Goal: Check status: Check status

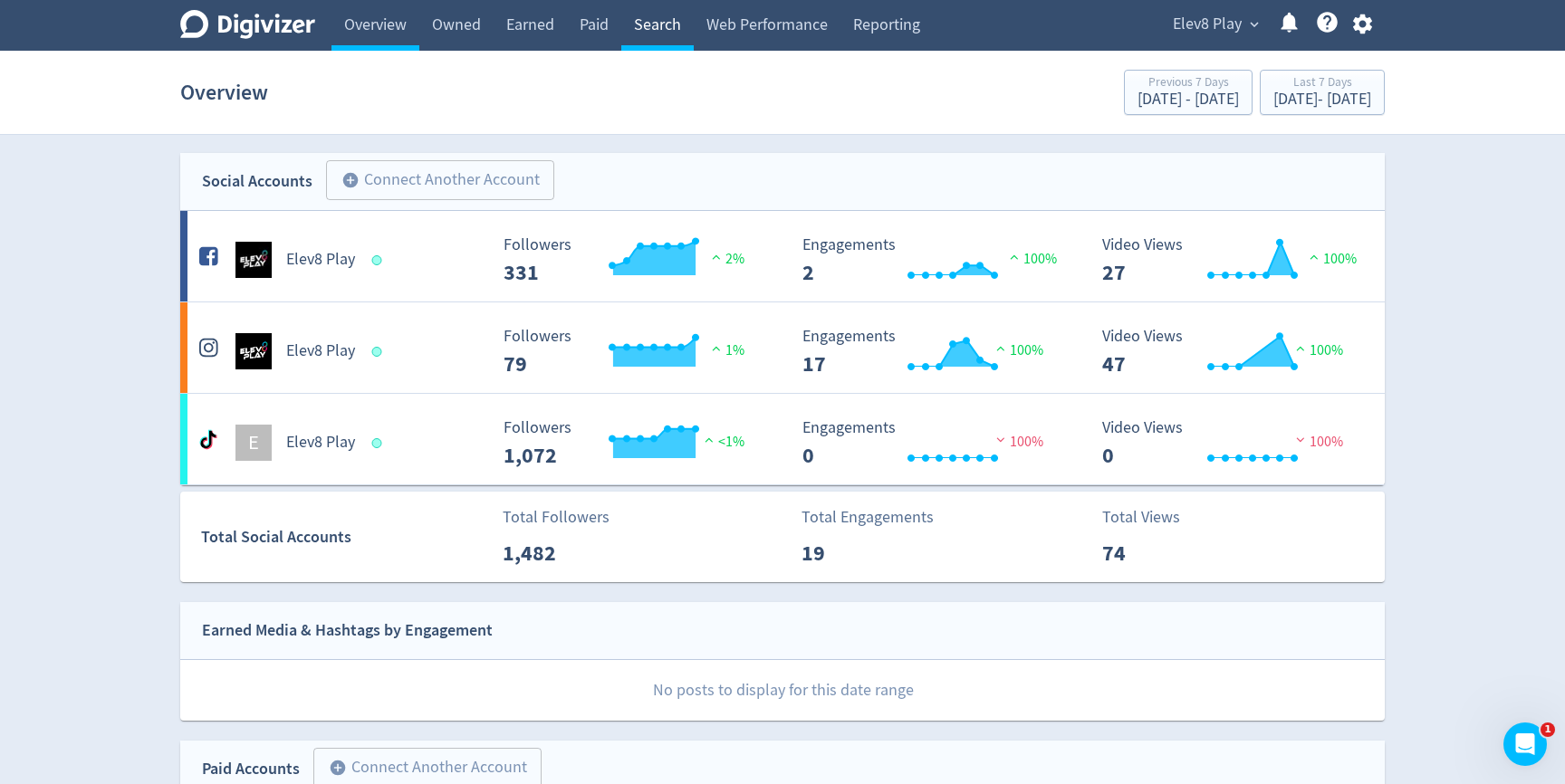
click at [632, 25] on link "Search" at bounding box center [657, 25] width 73 height 51
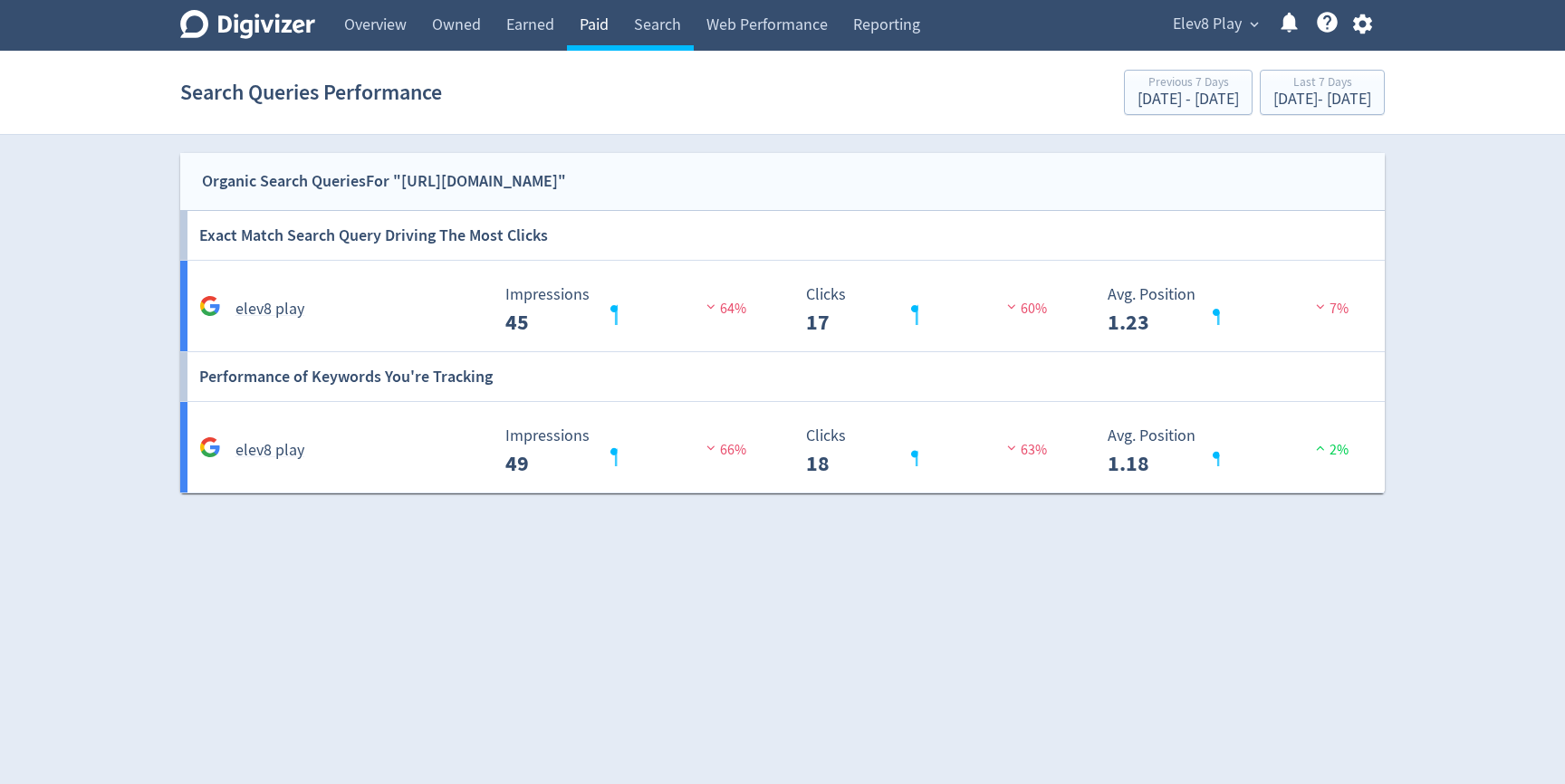
click at [586, 25] on link "Paid" at bounding box center [594, 25] width 55 height 51
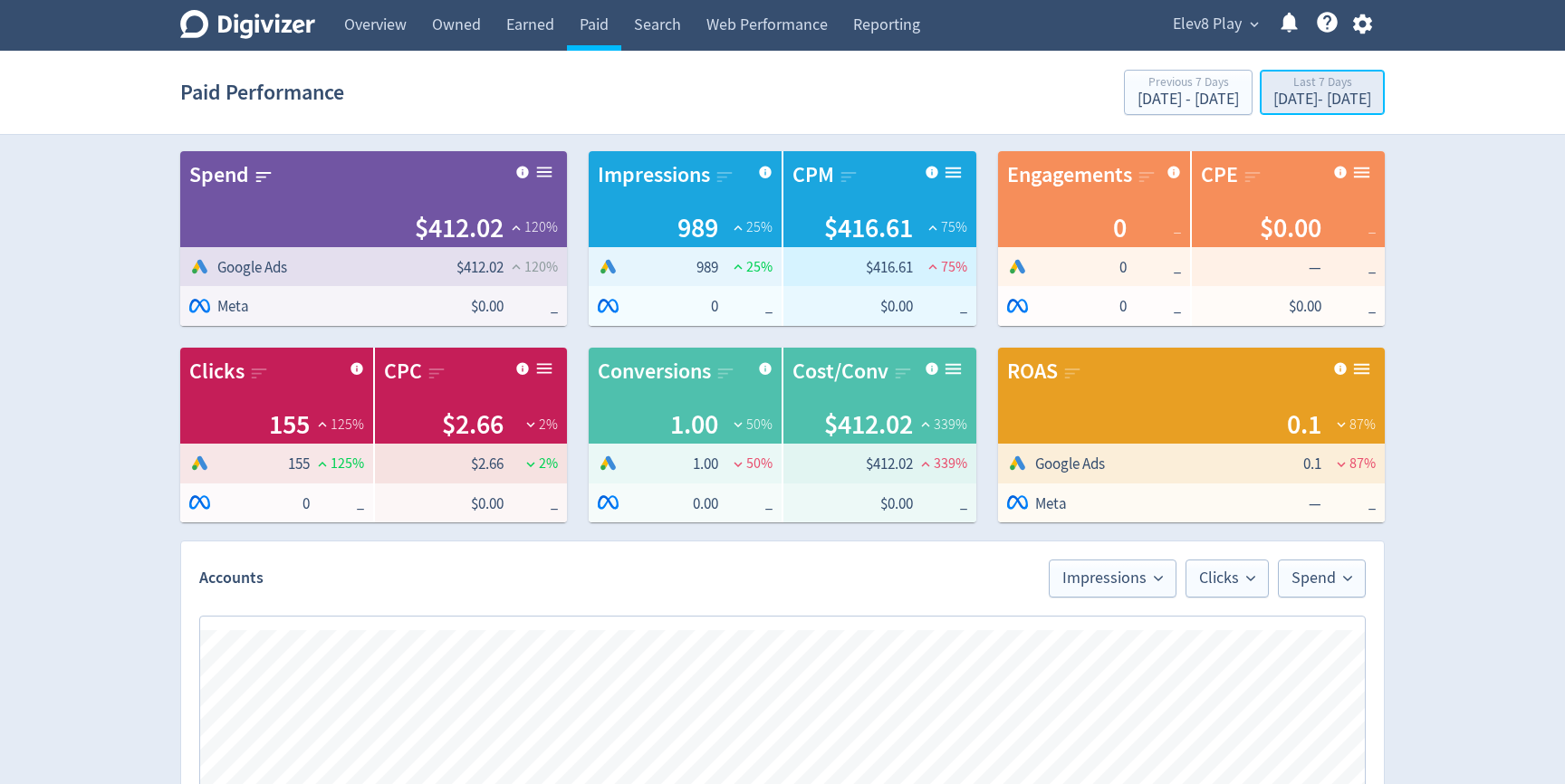
click at [1283, 105] on div "[DATE] - [DATE]" at bounding box center [1322, 99] width 98 height 16
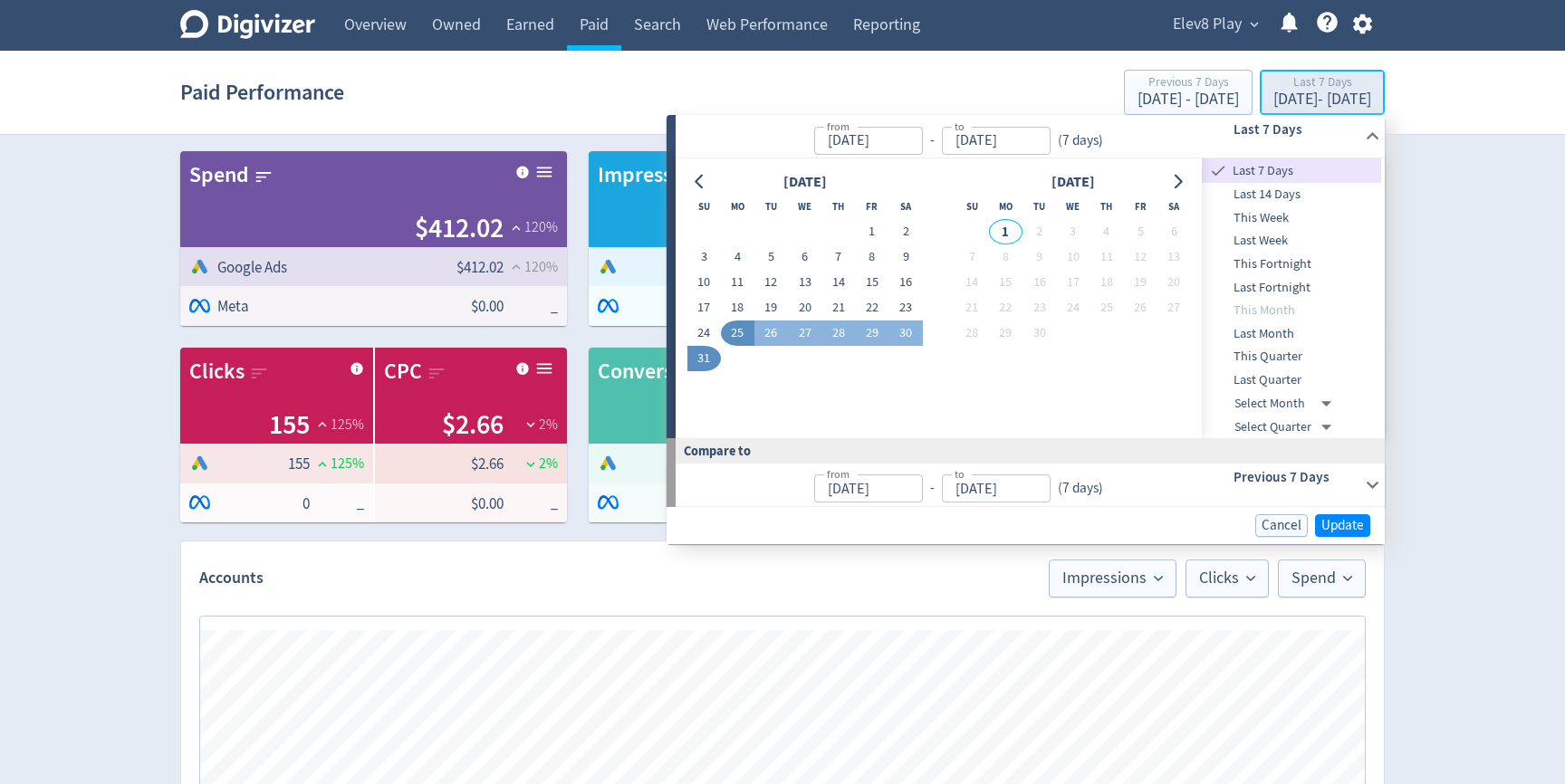
type input "[DATE]"
click at [869, 229] on button "1" at bounding box center [871, 231] width 33 height 26
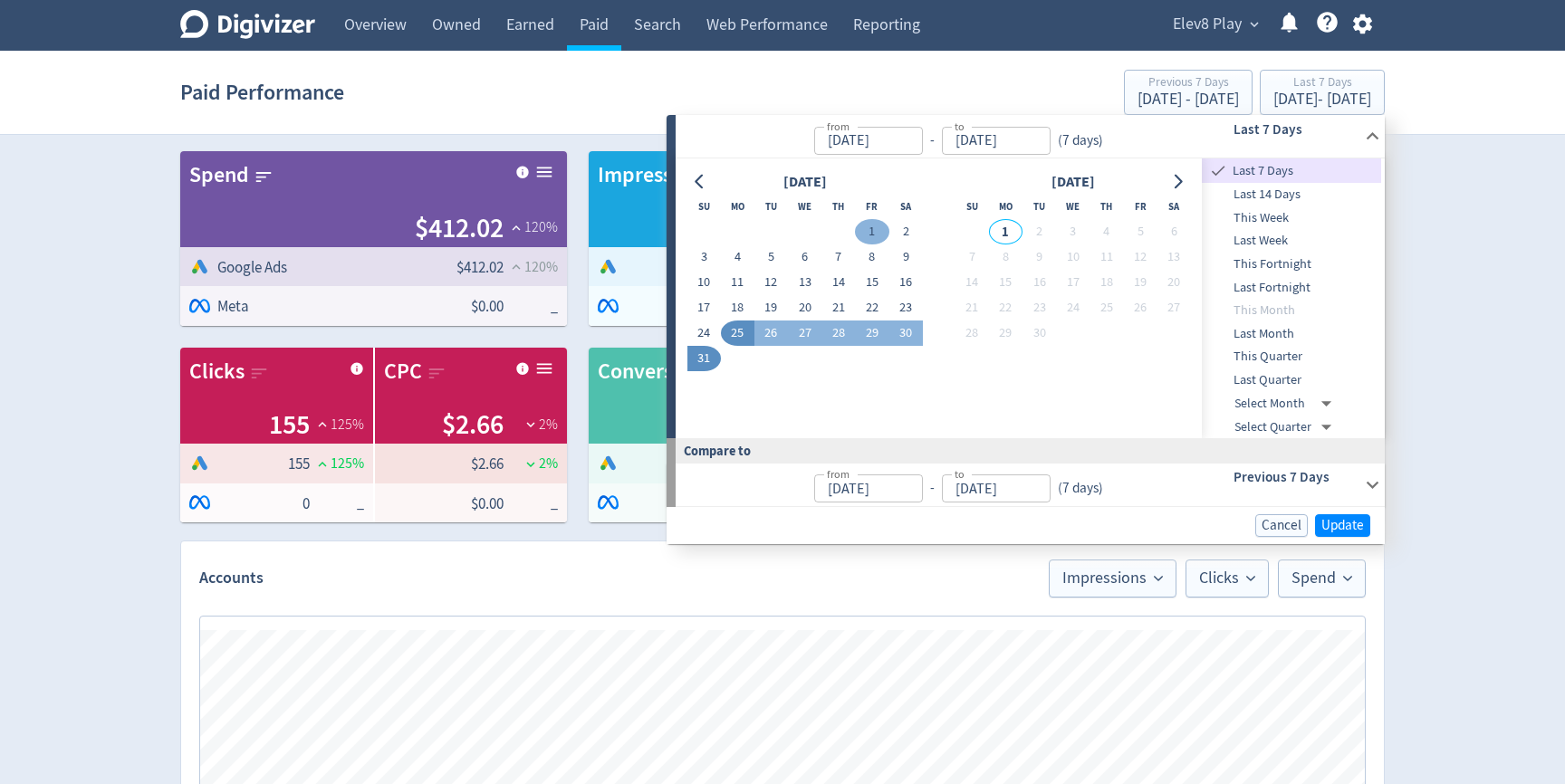
type input "[DATE]"
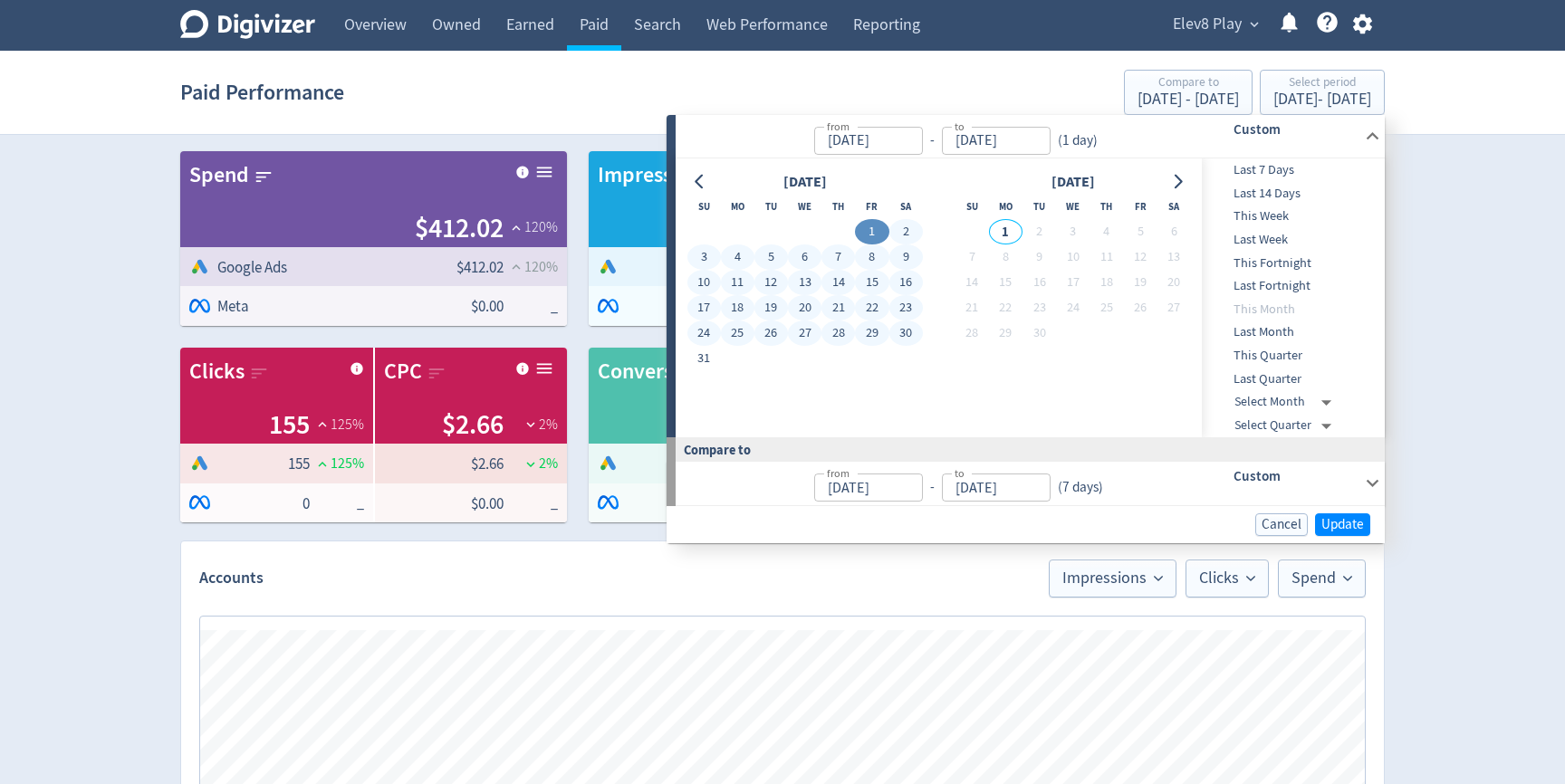
click at [906, 348] on td at bounding box center [906, 359] width 33 height 26
click at [910, 336] on button "30" at bounding box center [906, 333] width 33 height 26
type input "[DATE]"
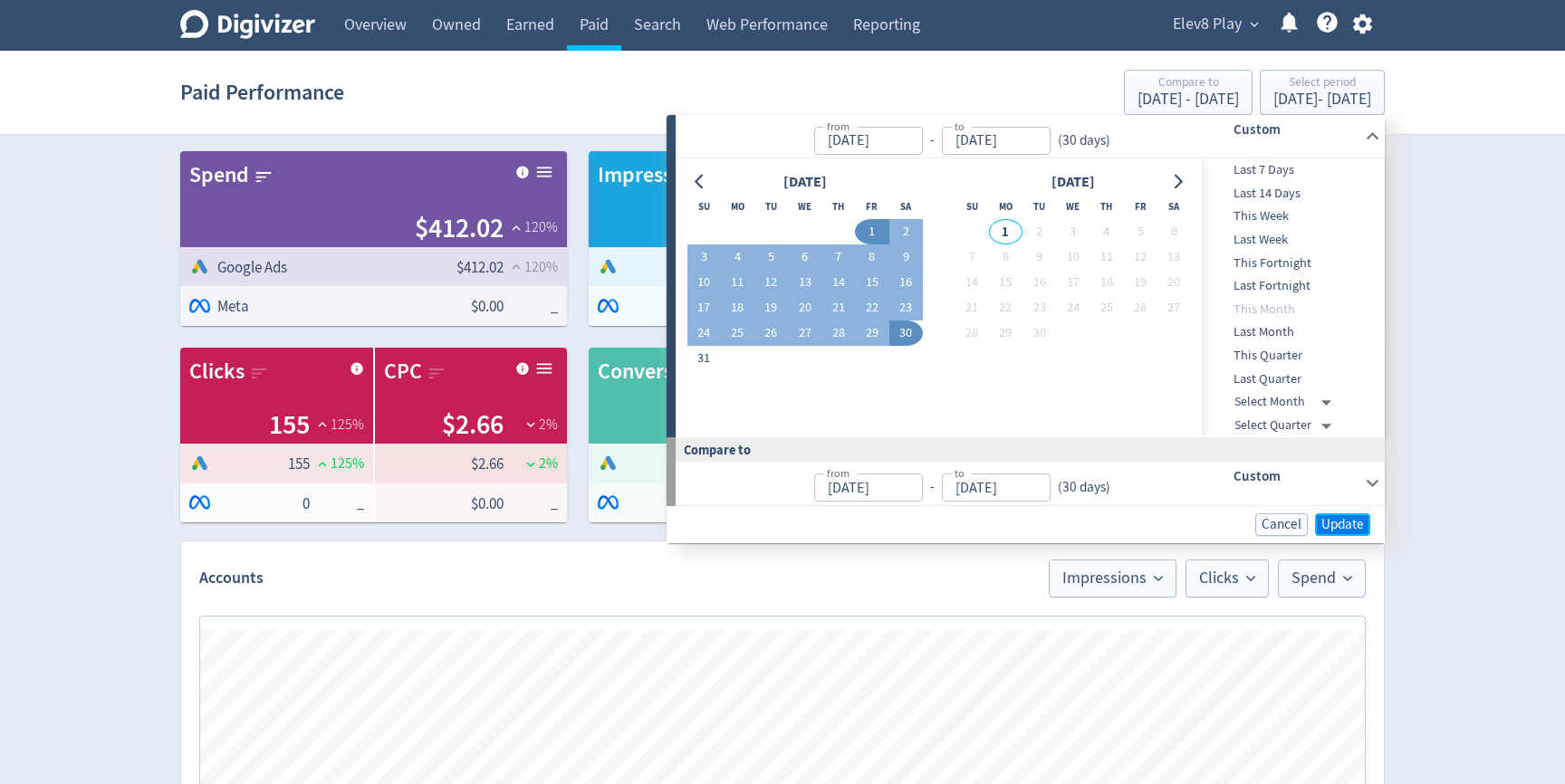
click at [1363, 524] on span "Update" at bounding box center [1342, 525] width 42 height 13
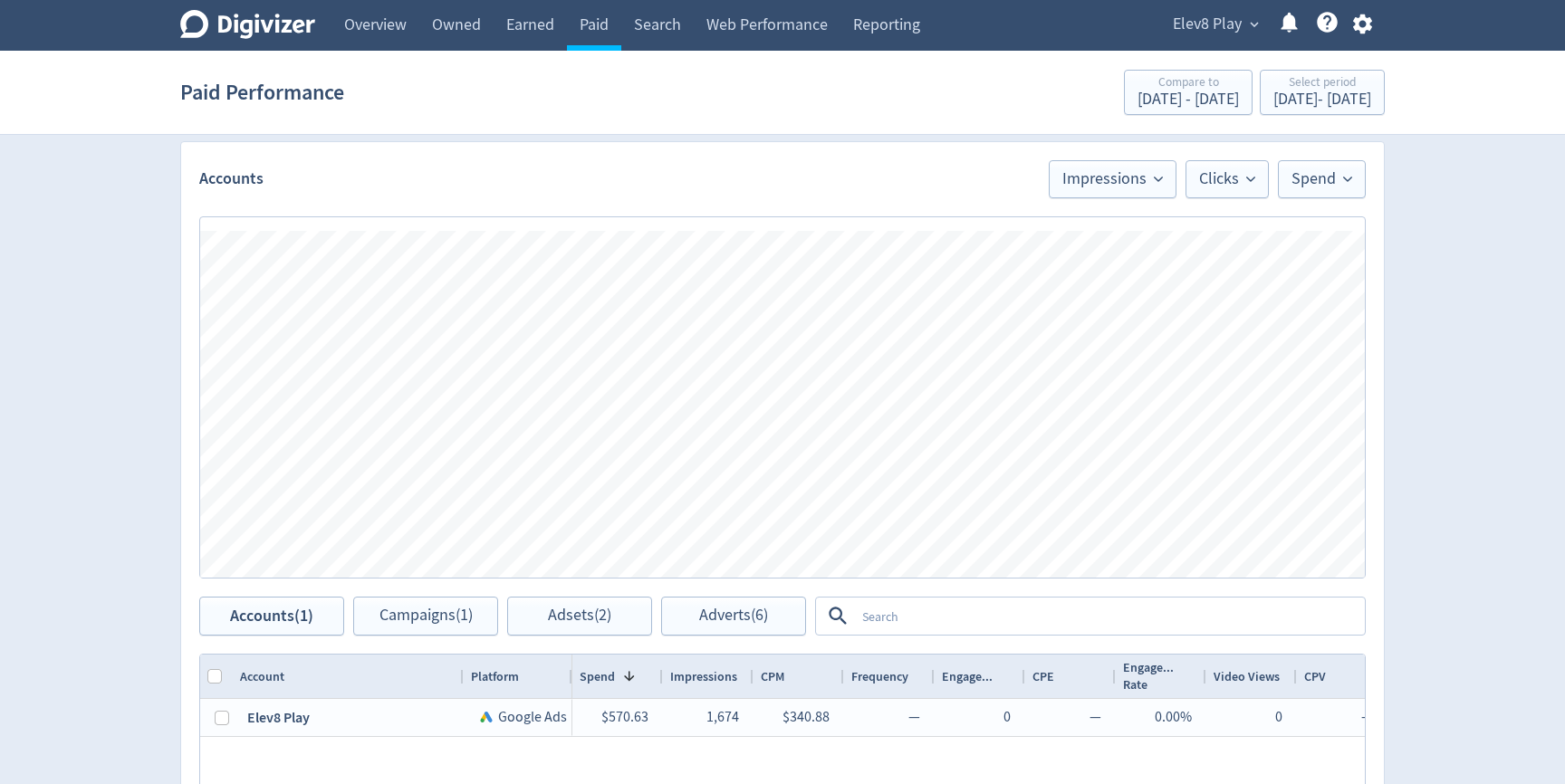
scroll to position [430, 0]
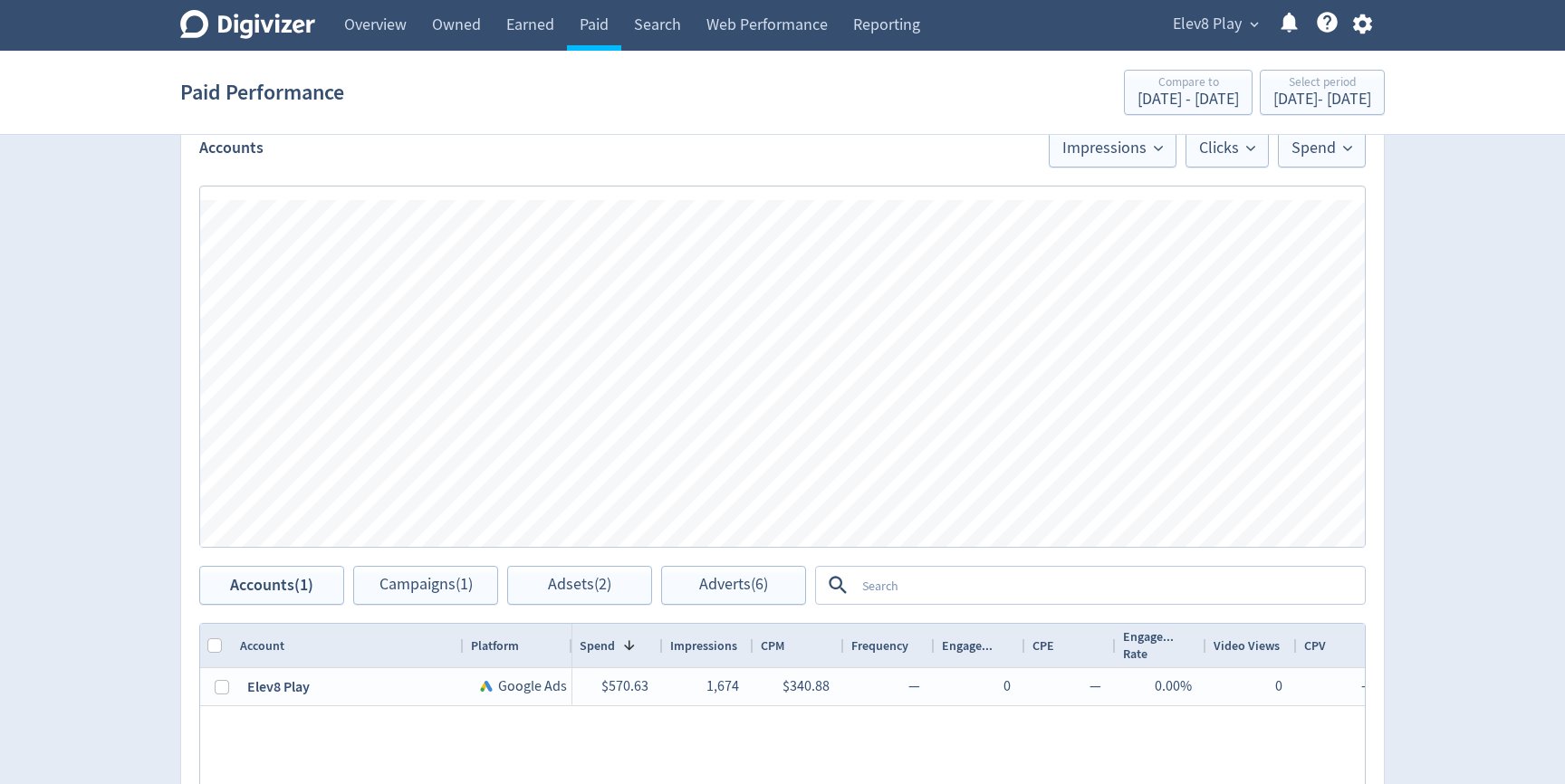
click at [1207, 27] on span "Elev8 Play" at bounding box center [1207, 24] width 69 height 29
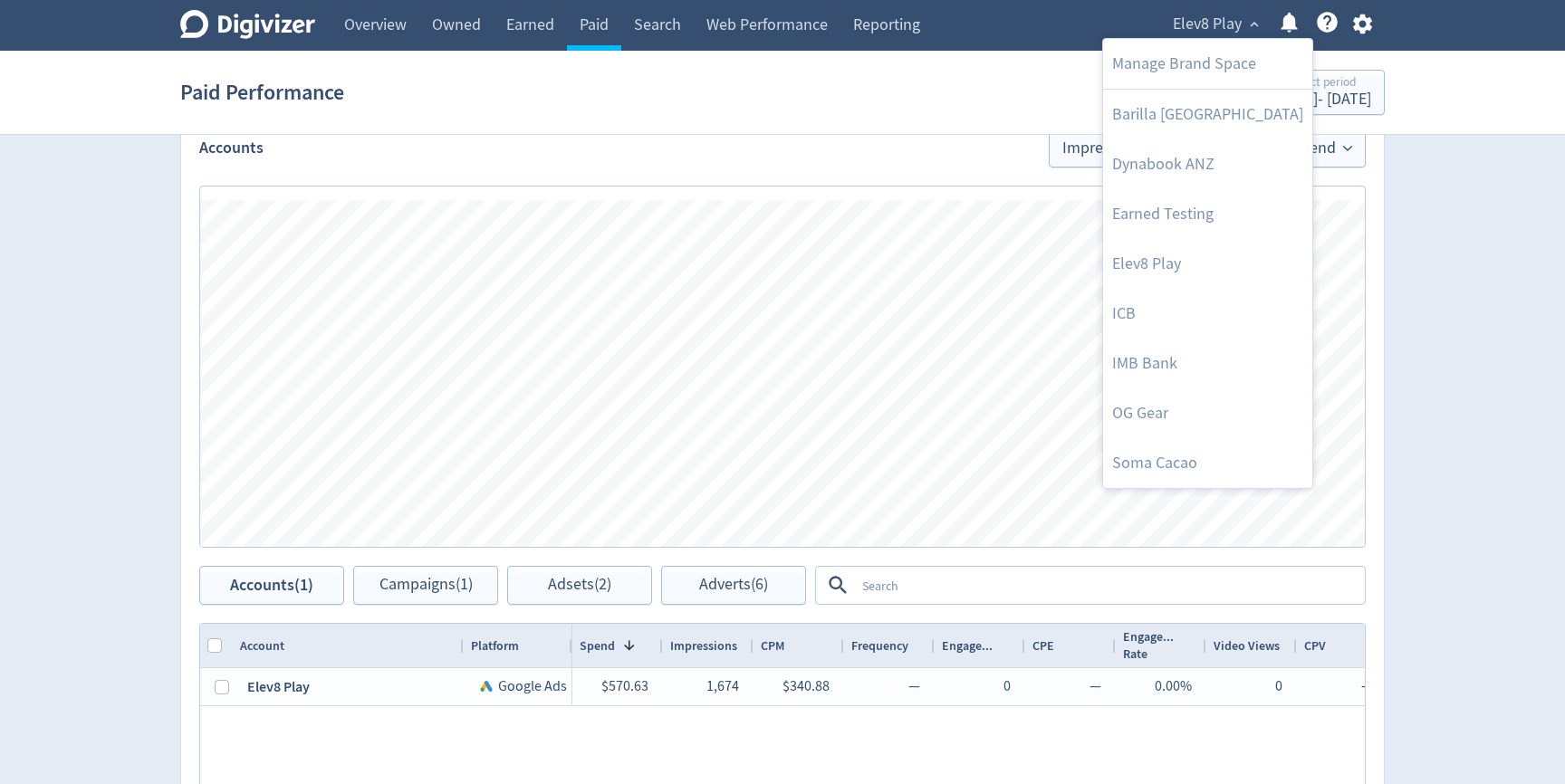
click at [1027, 142] on div at bounding box center [782, 392] width 1565 height 784
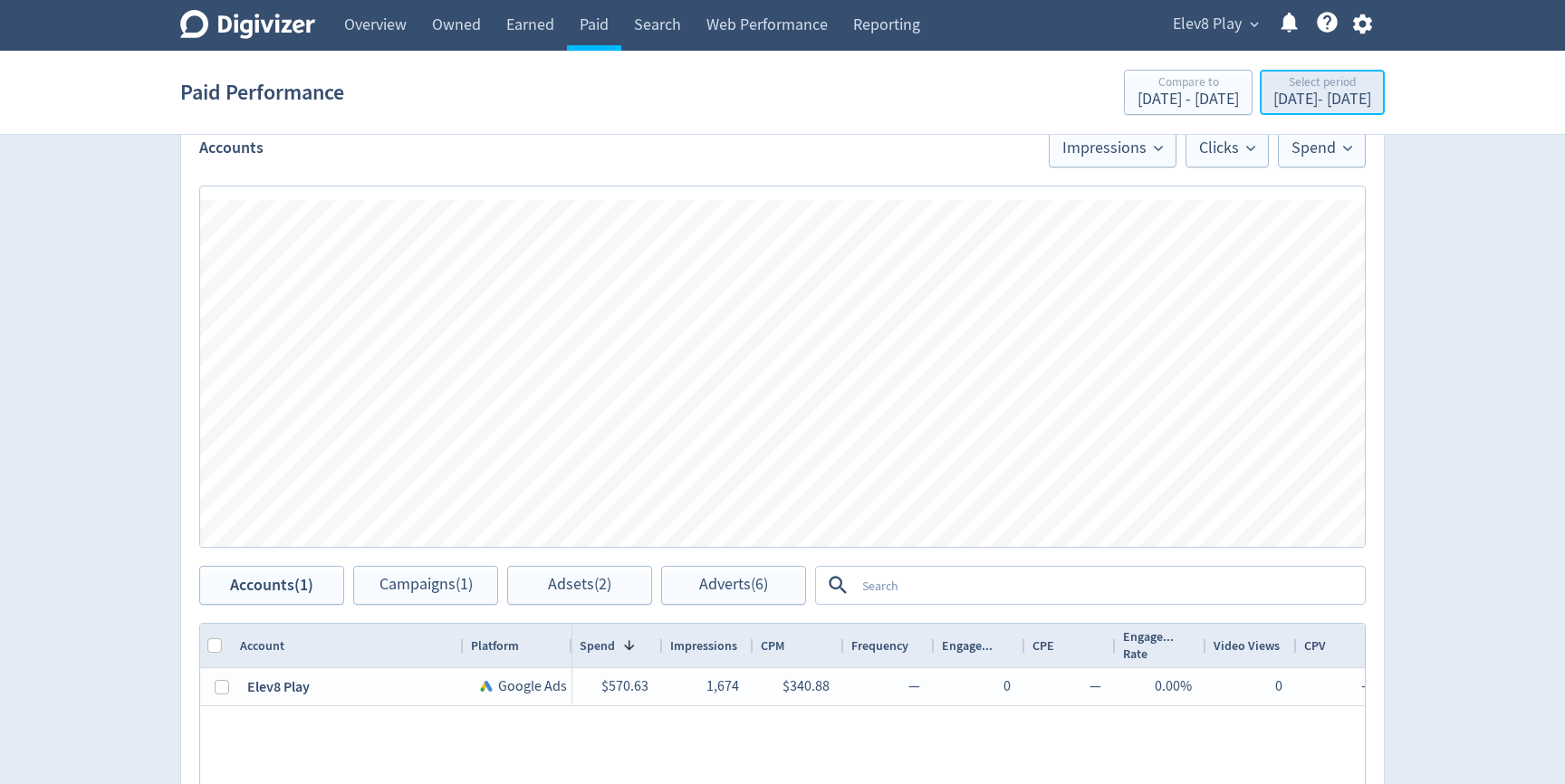
click at [1309, 93] on div "[DATE] - [DATE]" at bounding box center [1322, 99] width 98 height 16
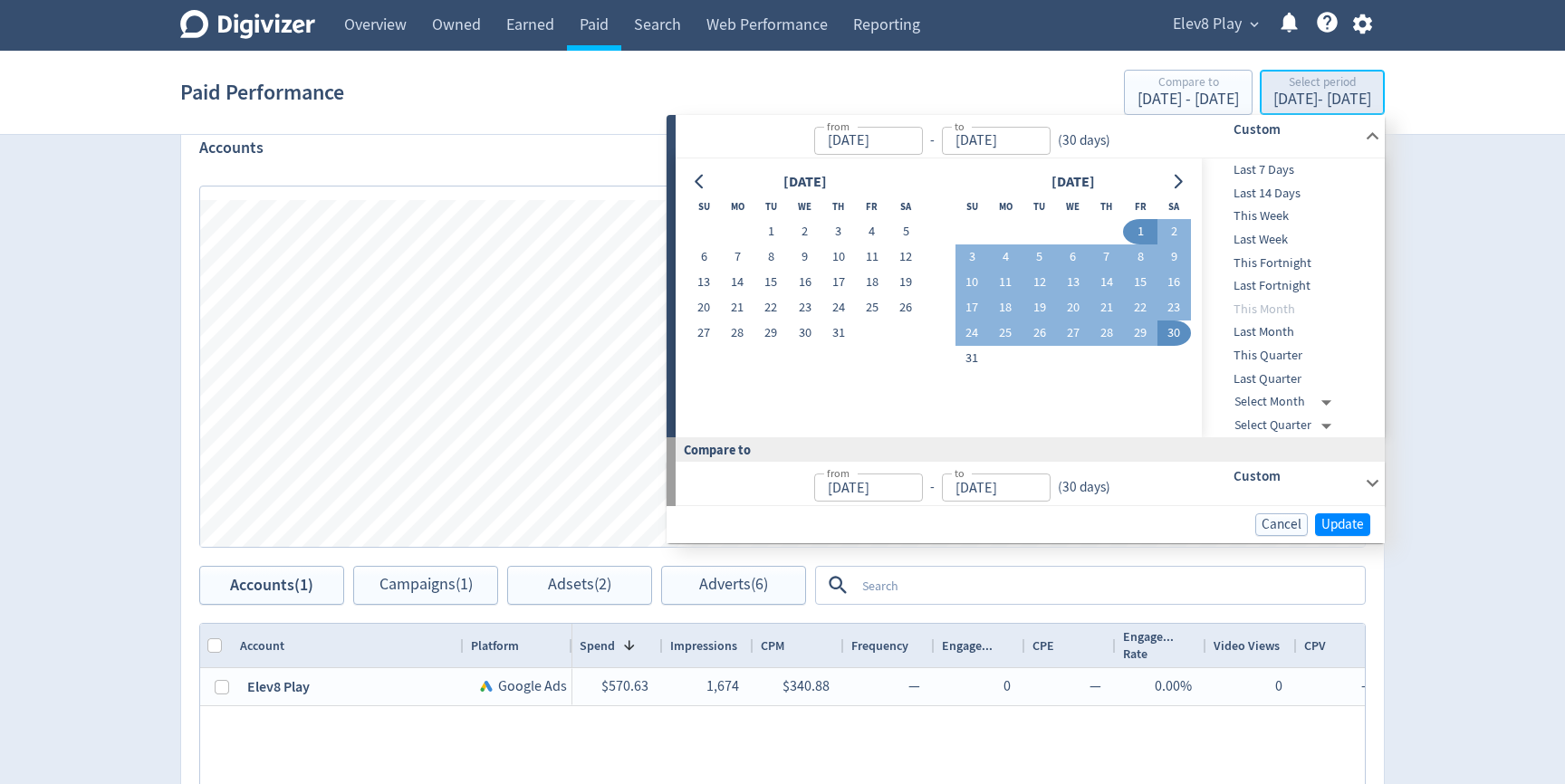
type input "[DATE]"
click at [770, 305] on button "22" at bounding box center [771, 308] width 33 height 26
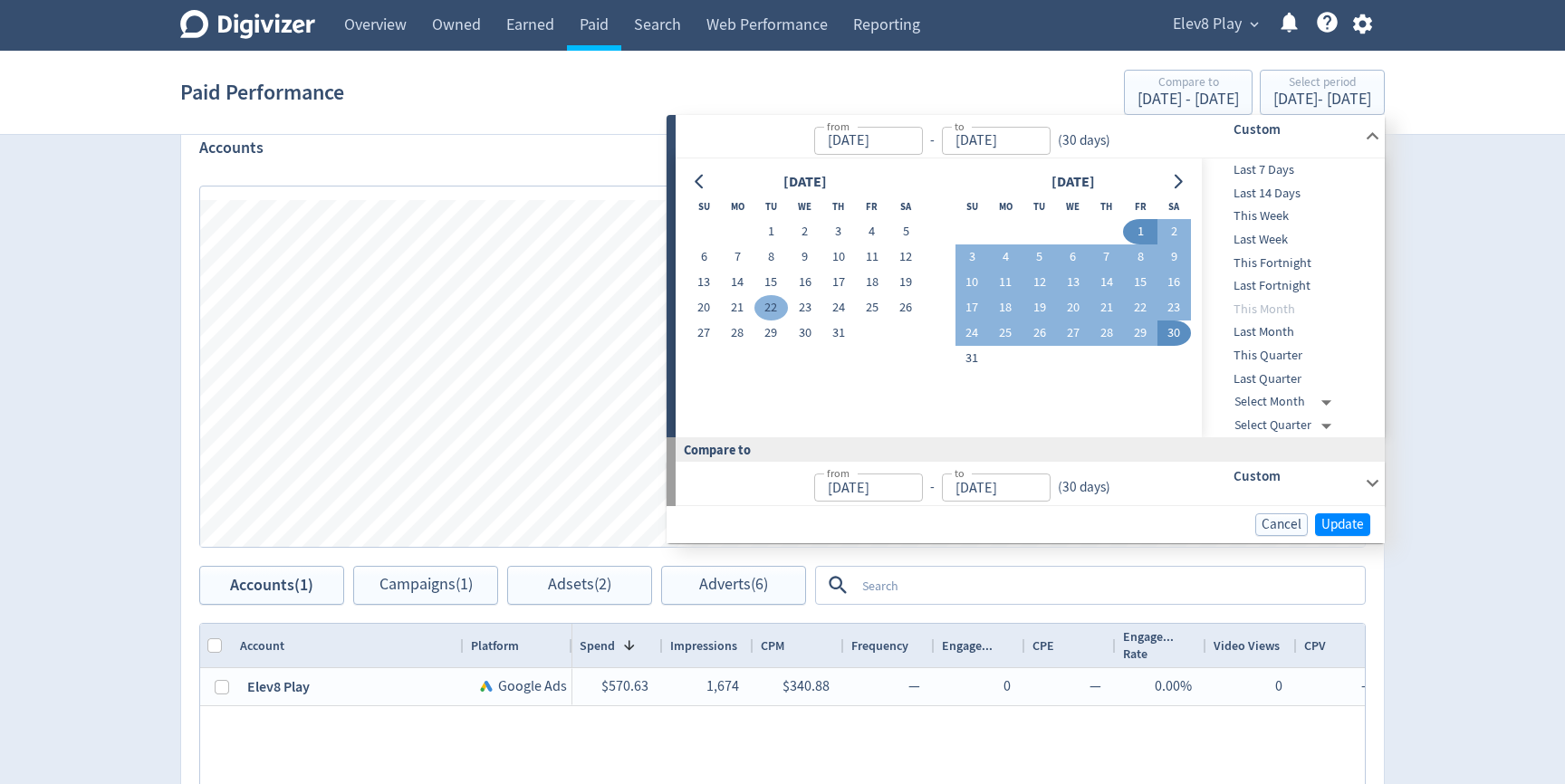
type input "[DATE]"
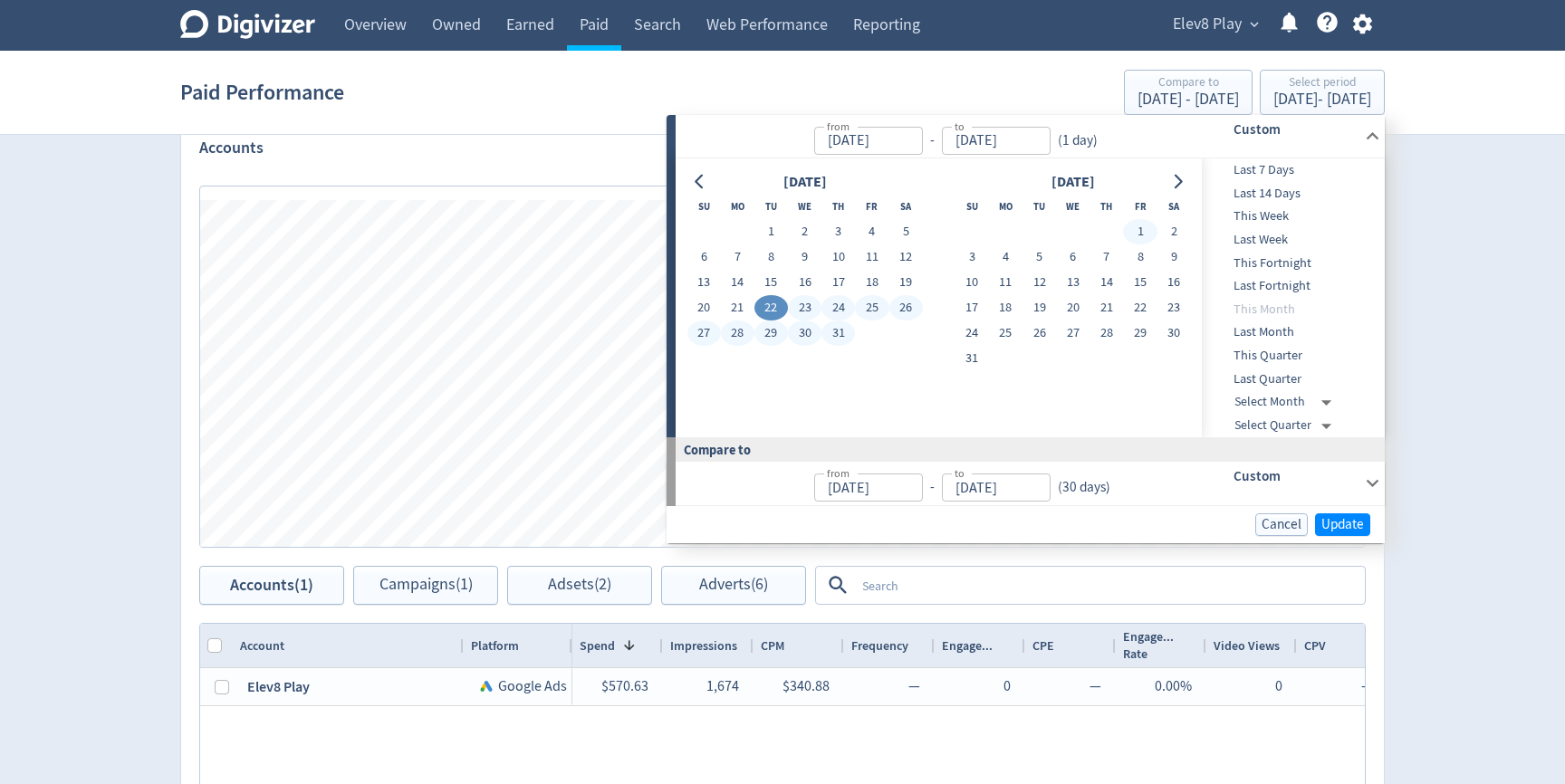
click at [1145, 233] on button "1" at bounding box center [1139, 231] width 33 height 26
type input "[DATE]"
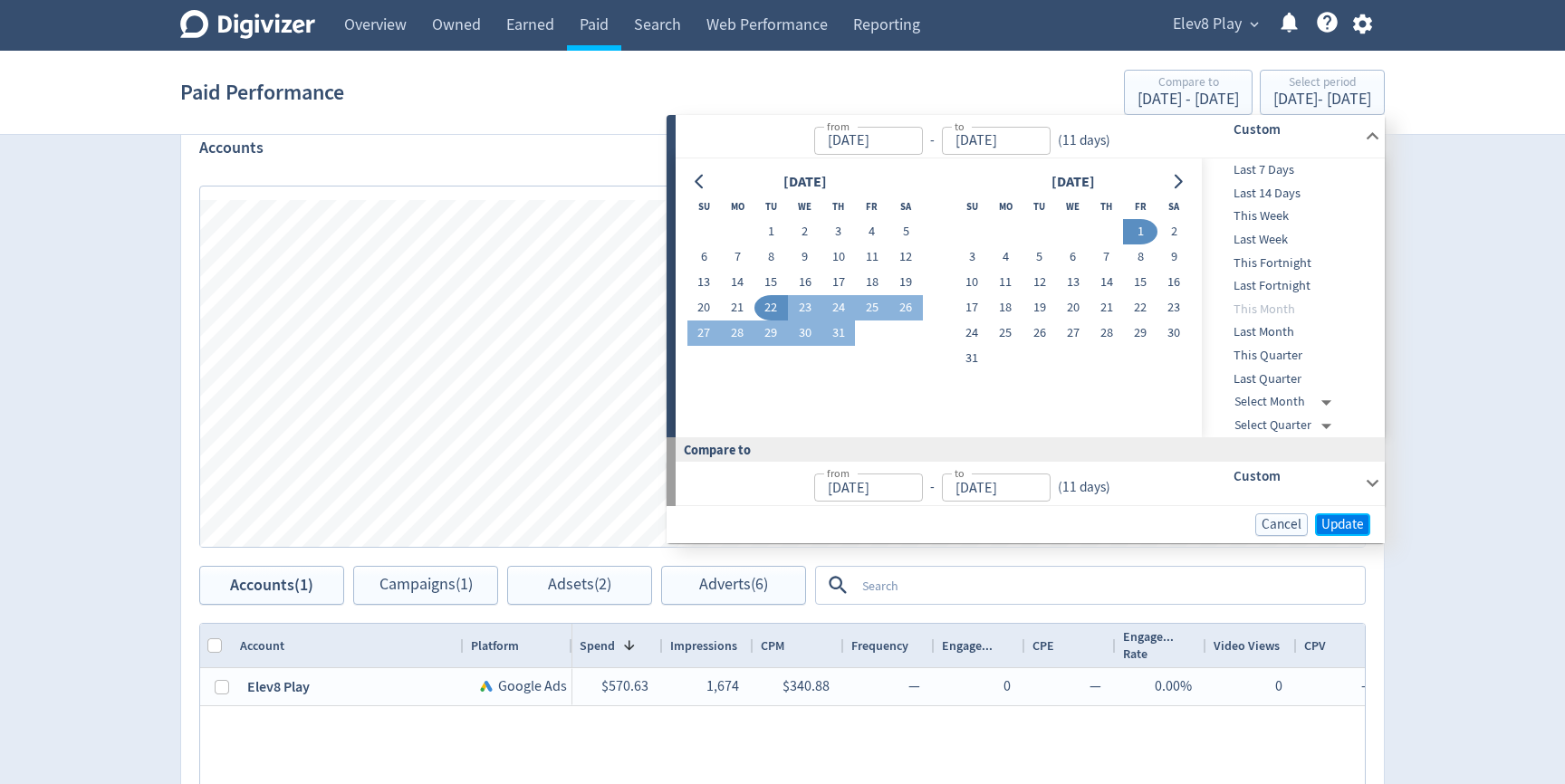
click at [1324, 518] on span "Update" at bounding box center [1342, 525] width 42 height 13
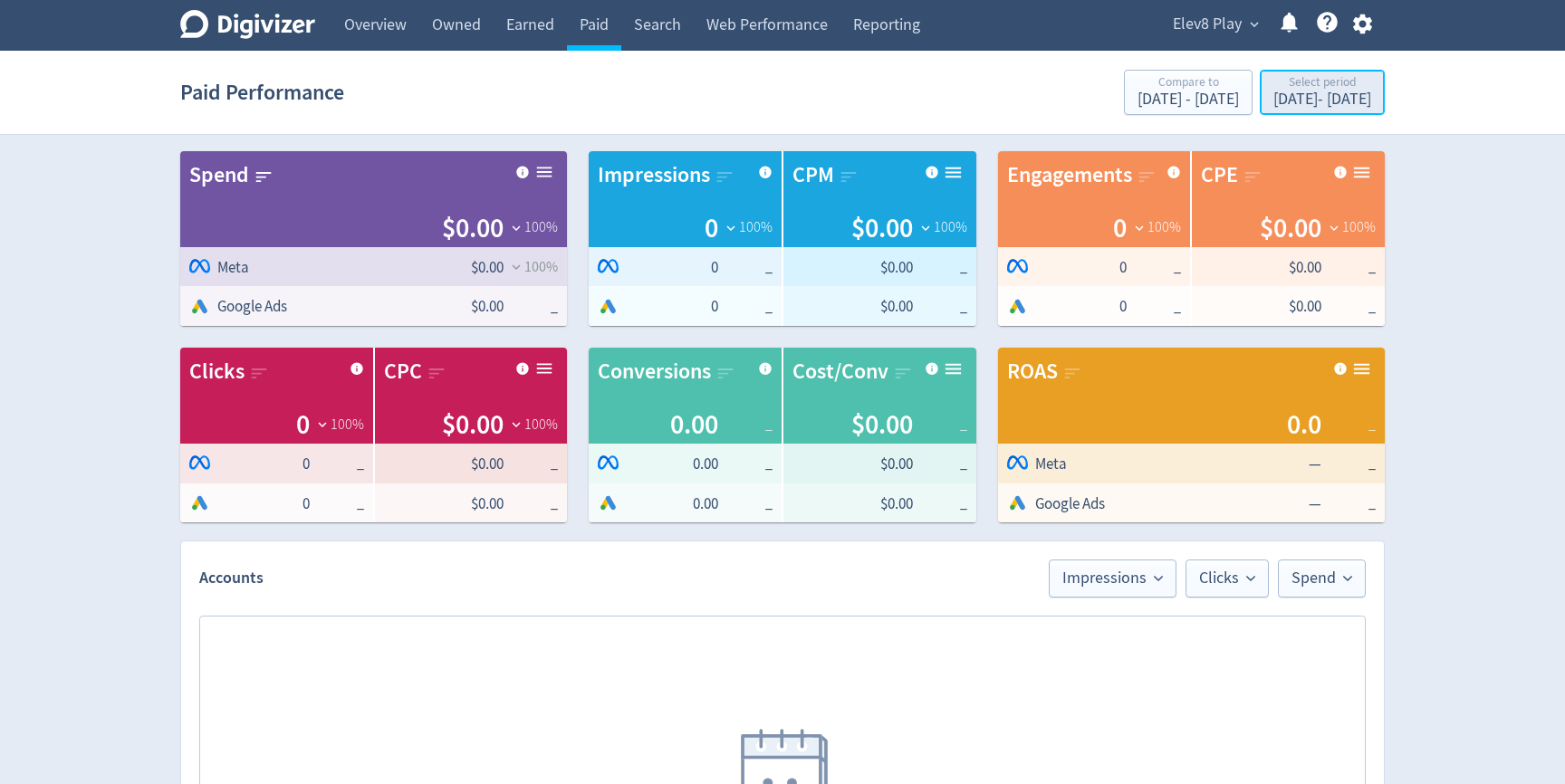
click at [1299, 85] on div "Select period" at bounding box center [1322, 84] width 98 height 15
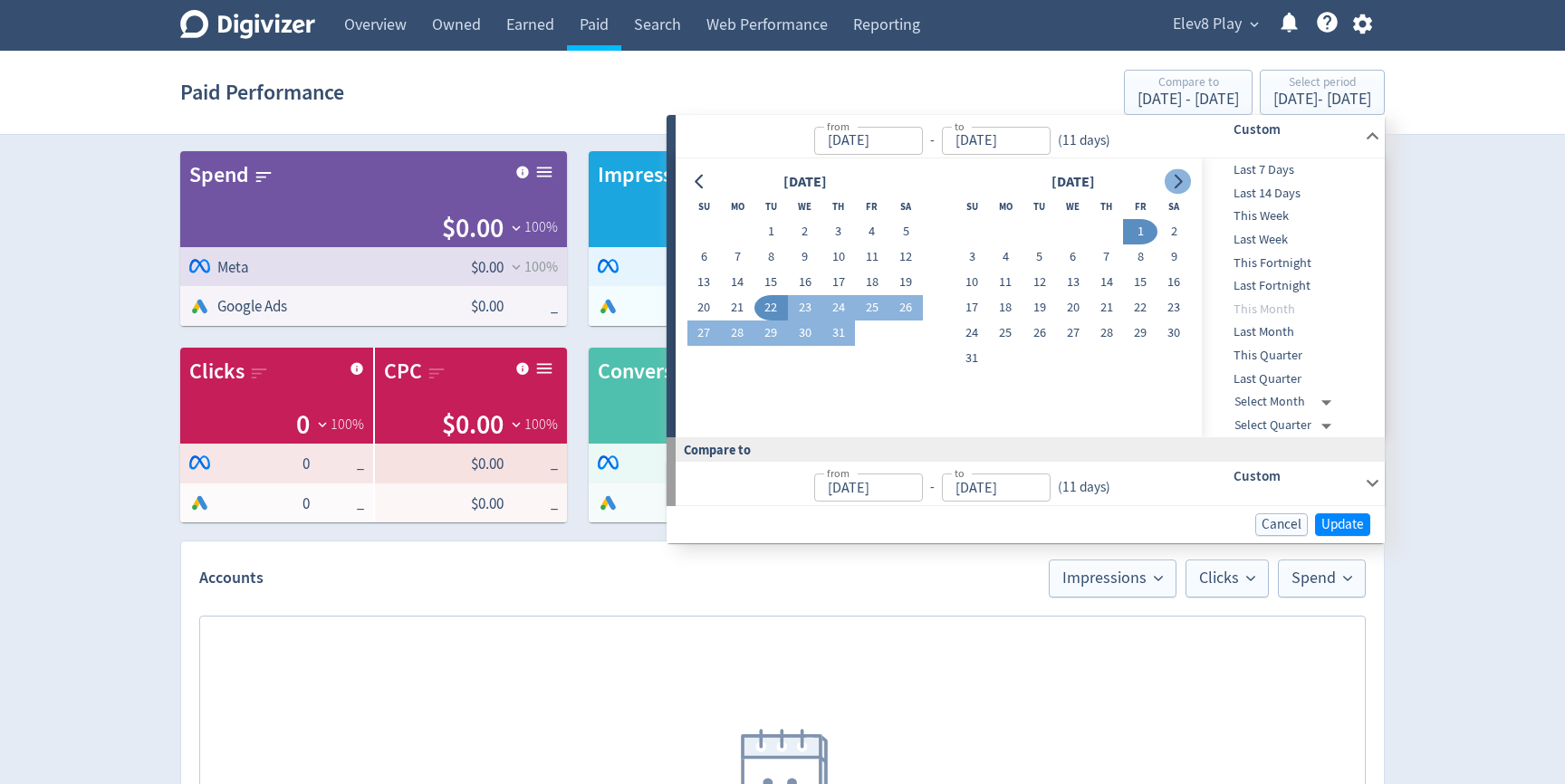
click at [1182, 180] on icon "Go to next month" at bounding box center [1177, 182] width 14 height 14
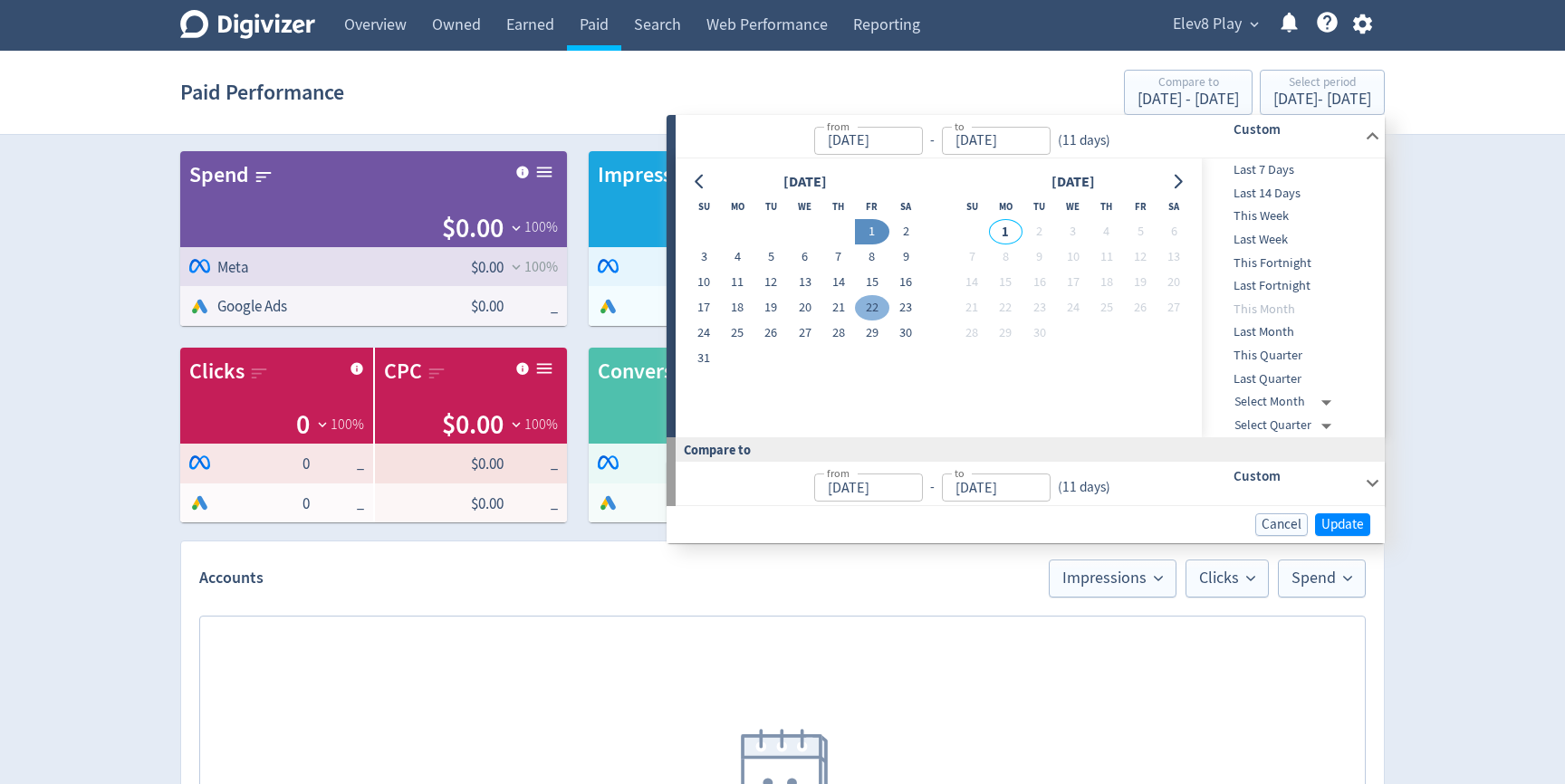
click at [864, 313] on button "22" at bounding box center [871, 308] width 33 height 26
type input "[DATE]"
click at [707, 359] on button "31" at bounding box center [704, 359] width 33 height 26
type input "[DATE]"
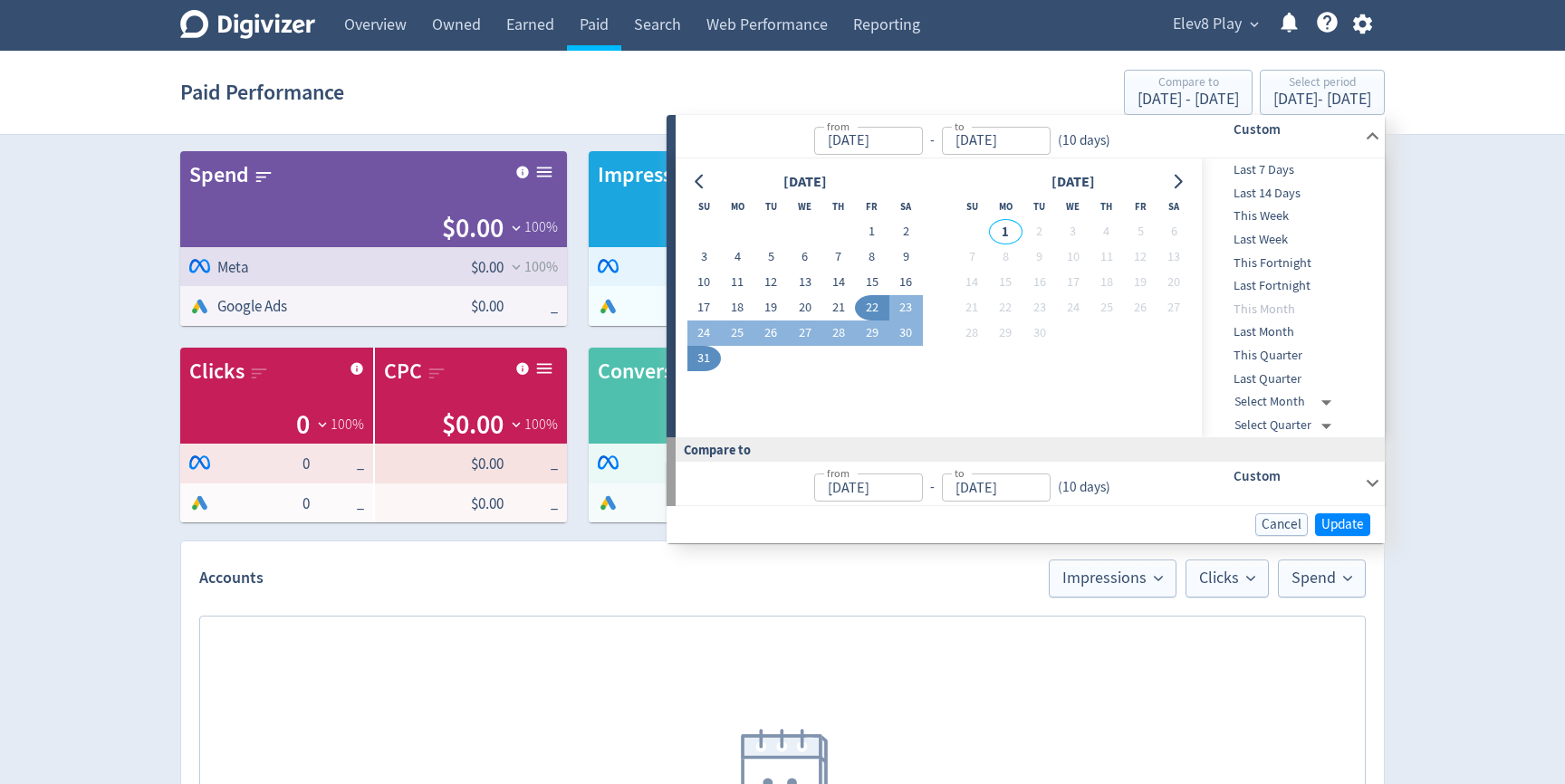
type input "[DATE]"
click at [1366, 526] on button "Update" at bounding box center [1343, 525] width 55 height 23
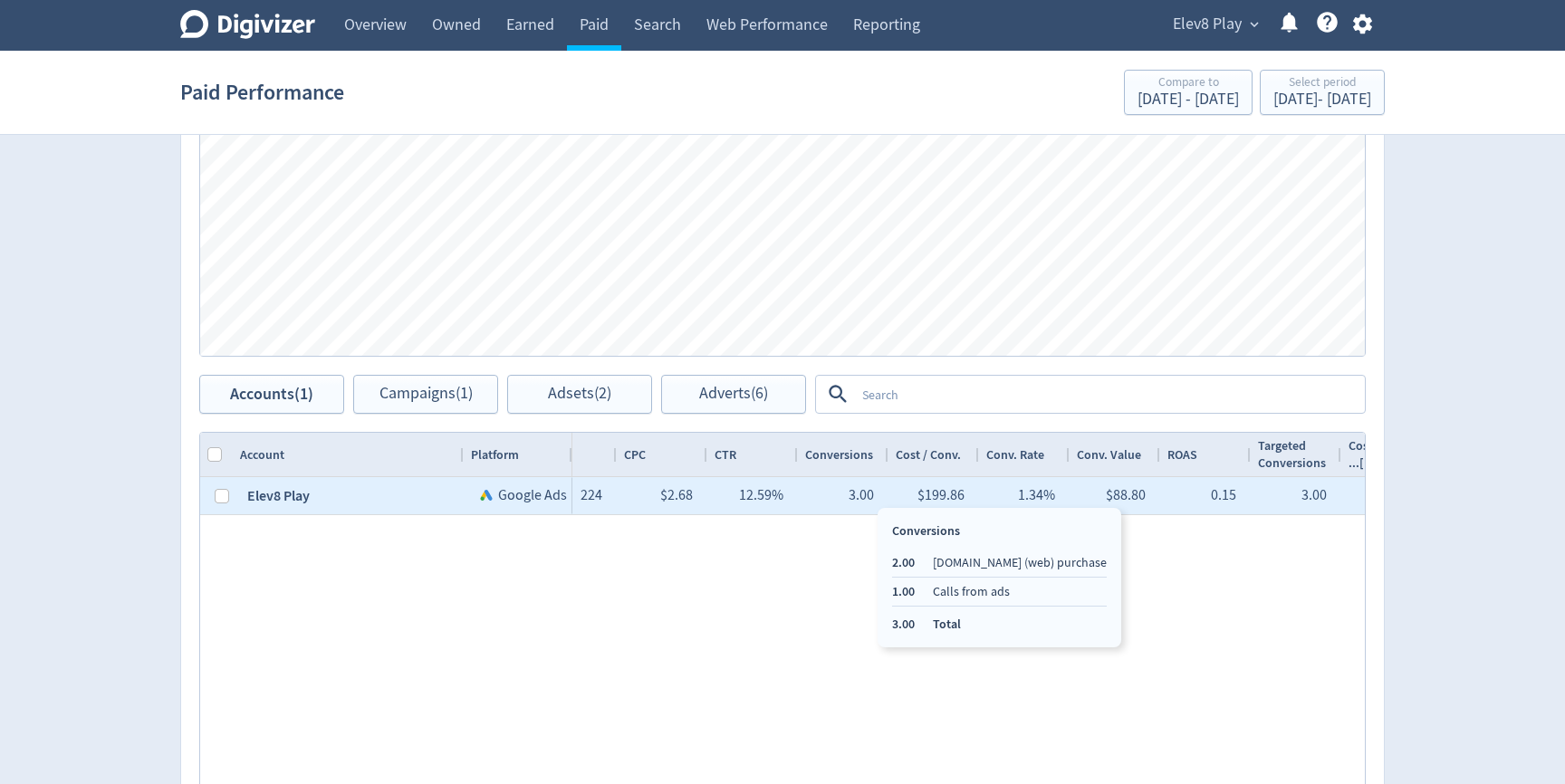
drag, startPoint x: 877, startPoint y: 495, endPoint x: 838, endPoint y: 496, distance: 39.0
click at [838, 496] on div "3.00" at bounding box center [843, 495] width 91 height 37
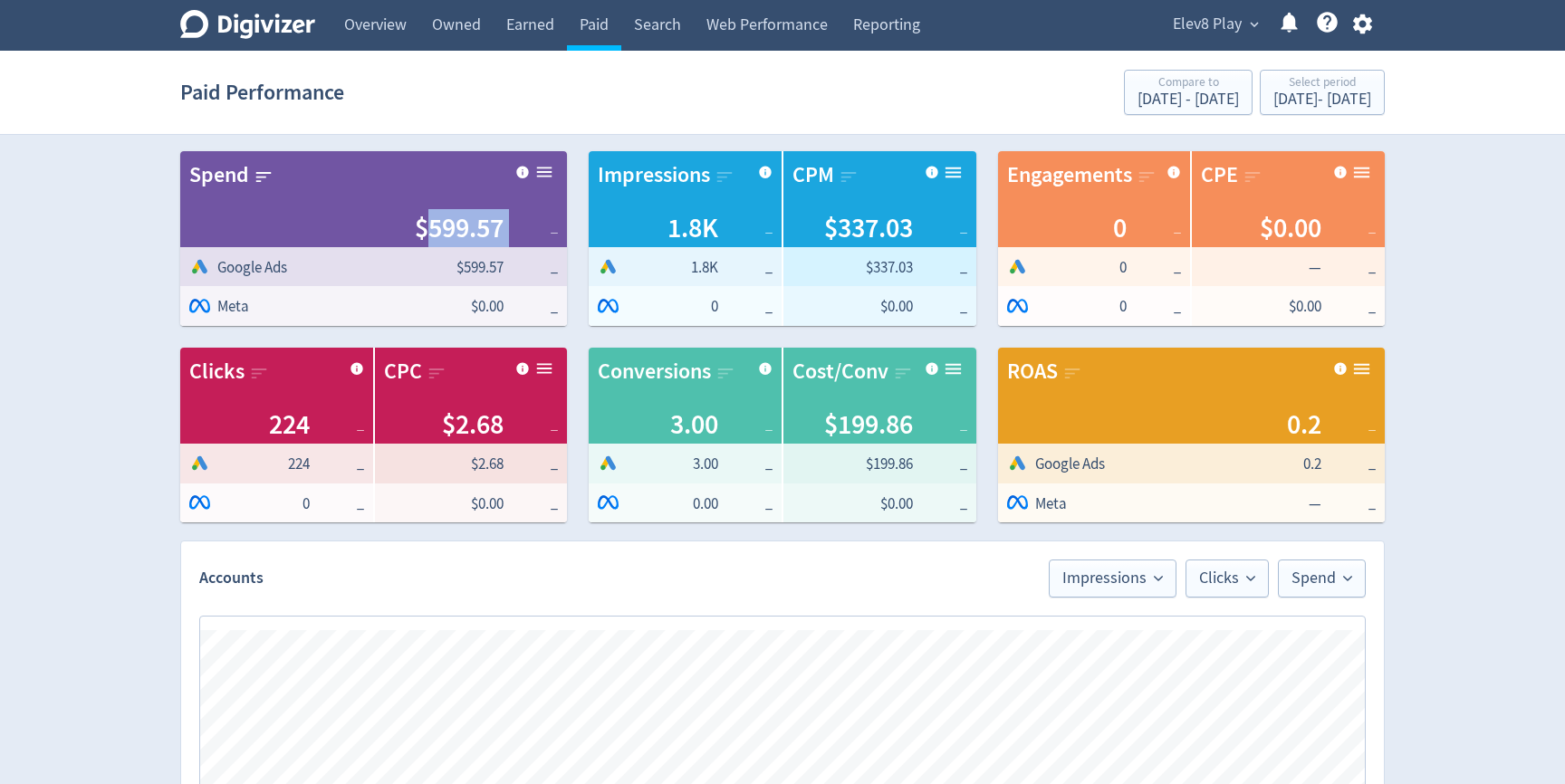
drag, startPoint x: 419, startPoint y: 233, endPoint x: 505, endPoint y: 218, distance: 87.3
click at [505, 218] on div "$599.57 _" at bounding box center [373, 229] width 368 height 38
drag, startPoint x: 671, startPoint y: 420, endPoint x: 738, endPoint y: 419, distance: 67.0
click at [738, 420] on div "3.00 _" at bounding box center [685, 425] width 175 height 38
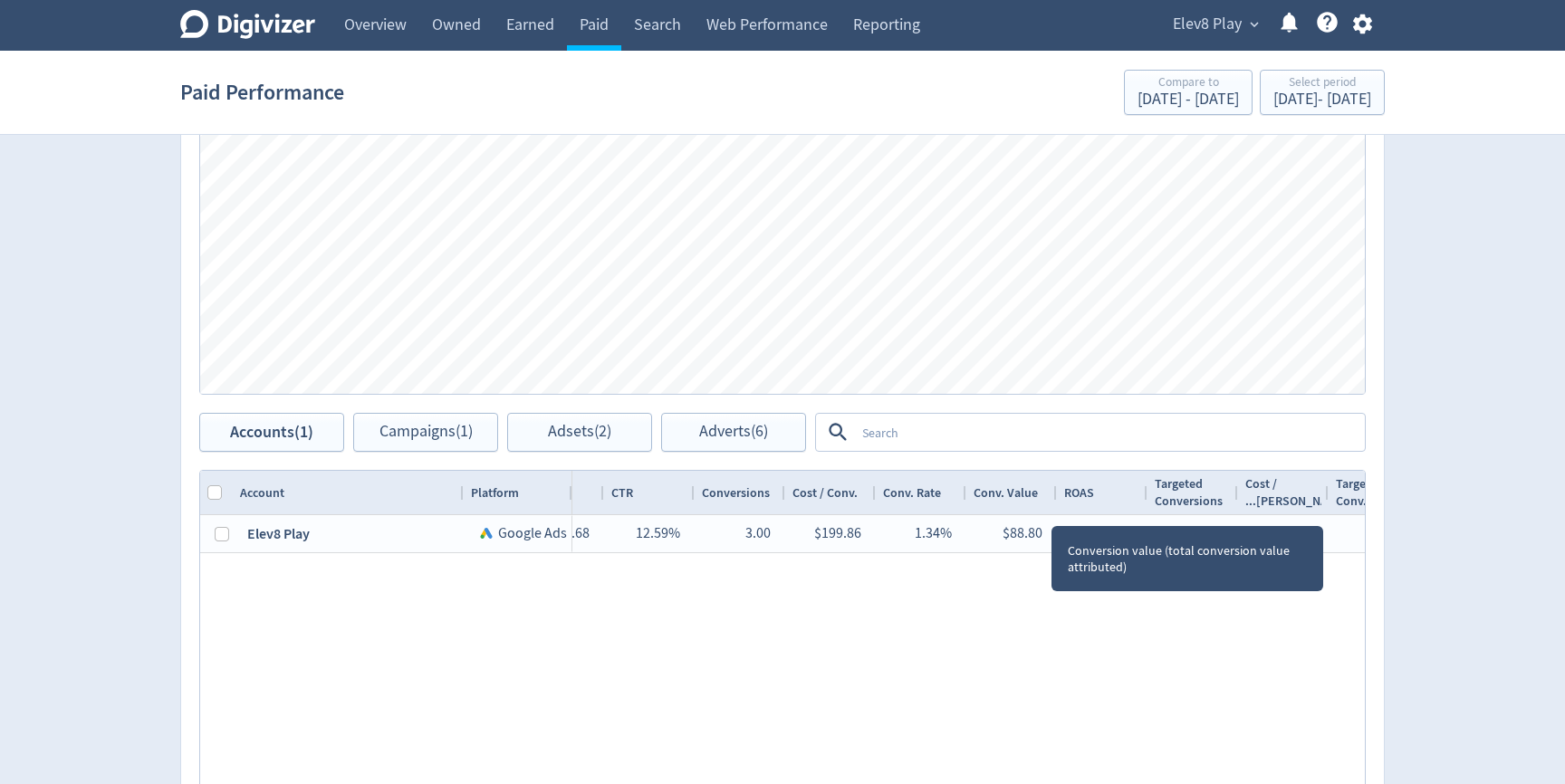
scroll to position [0, 1063]
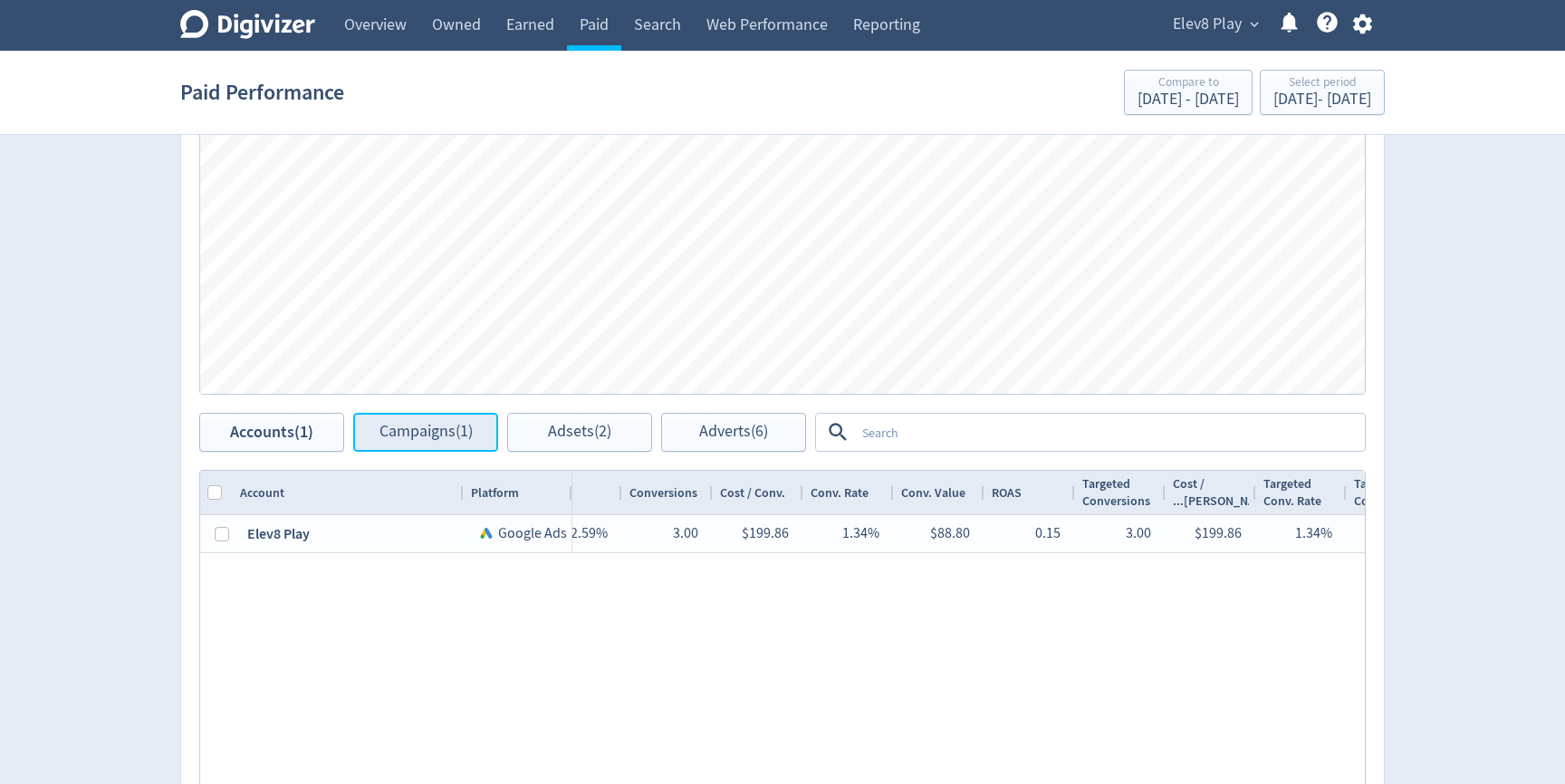
click at [428, 438] on span "Campaigns (1)" at bounding box center [427, 432] width 94 height 17
